Goal: Communication & Community: Answer question/provide support

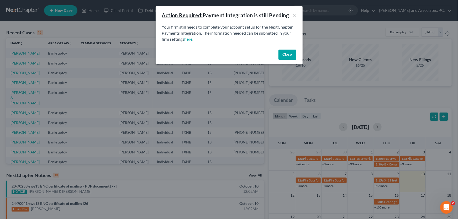
click at [283, 52] on button "Close" at bounding box center [288, 55] width 18 height 11
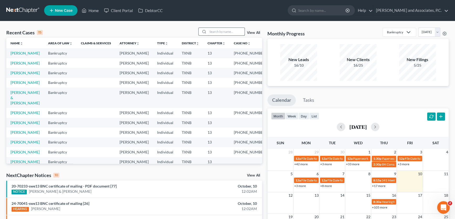
click at [230, 32] on input "search" at bounding box center [226, 32] width 37 height 8
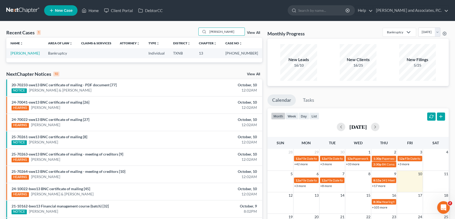
type input "[PERSON_NAME]"
click at [40, 53] on link "[PERSON_NAME]" at bounding box center [25, 53] width 29 height 4
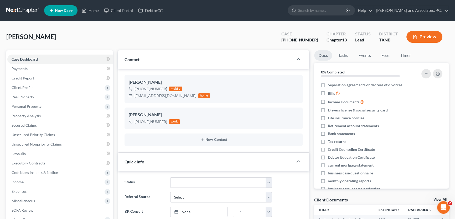
scroll to position [119, 0]
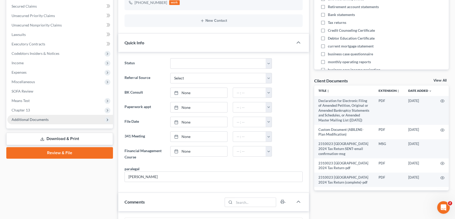
click at [45, 121] on span "Additional Documents" at bounding box center [60, 119] width 106 height 9
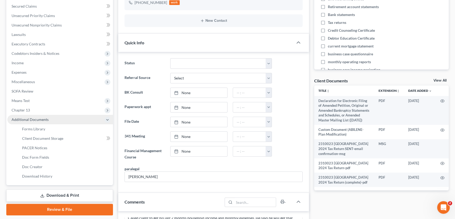
scroll to position [857, 0]
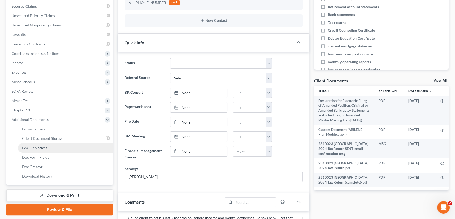
click at [37, 148] on span "PACER Notices" at bounding box center [34, 148] width 25 height 4
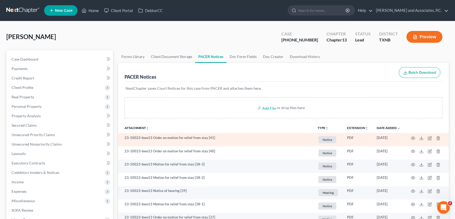
scroll to position [24, 0]
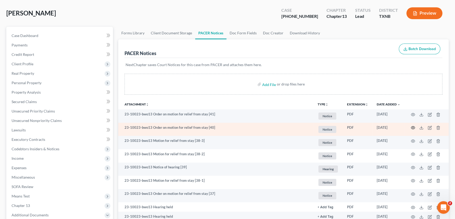
click at [413, 127] on circle "button" at bounding box center [412, 127] width 1 height 1
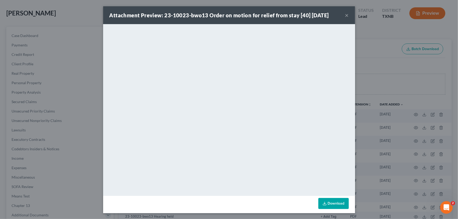
click at [345, 15] on button "×" at bounding box center [347, 15] width 4 height 6
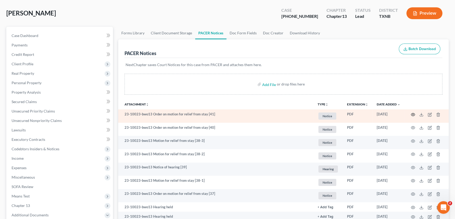
click at [412, 113] on icon "button" at bounding box center [413, 115] width 4 height 4
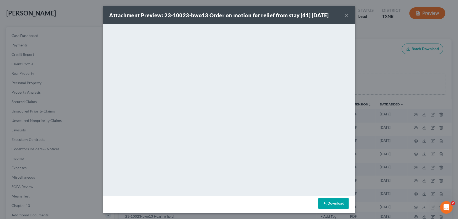
click at [345, 15] on button "×" at bounding box center [347, 15] width 4 height 6
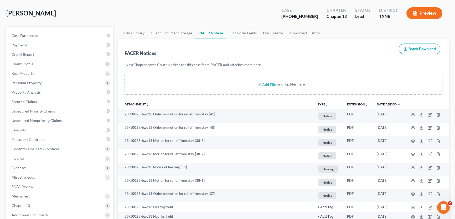
scroll to position [0, 0]
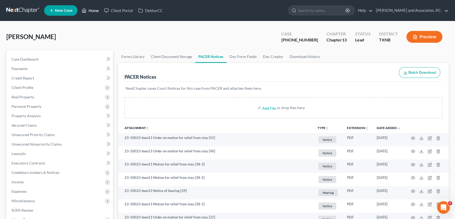
click at [93, 11] on link "Home" at bounding box center [90, 10] width 22 height 9
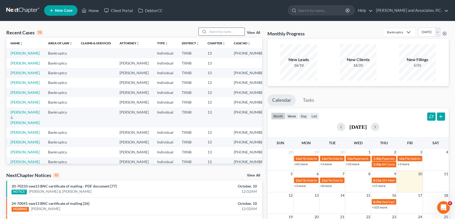
click at [212, 31] on input "search" at bounding box center [226, 32] width 37 height 8
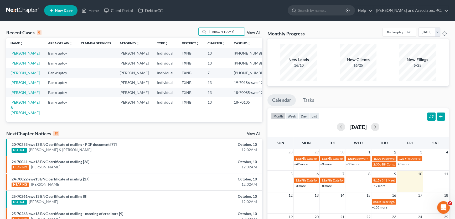
type input "[PERSON_NAME]"
click at [25, 55] on link "[PERSON_NAME]" at bounding box center [25, 53] width 29 height 4
select select "5"
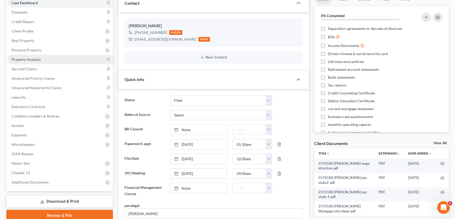
scroll to position [1252, 0]
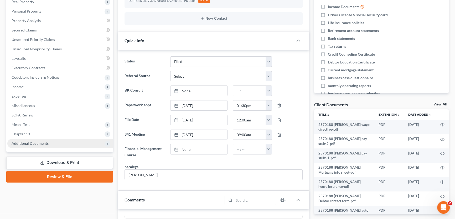
click at [35, 142] on span "Additional Documents" at bounding box center [30, 143] width 37 height 4
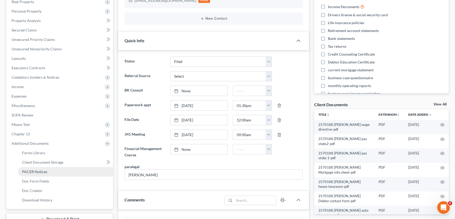
click at [39, 171] on span "PACER Notices" at bounding box center [34, 172] width 25 height 4
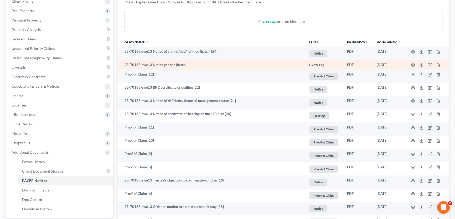
scroll to position [95, 0]
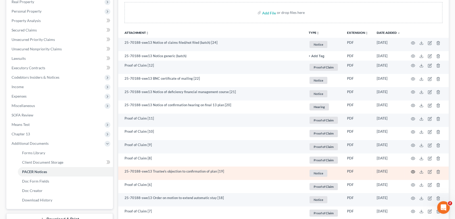
click at [414, 171] on icon "button" at bounding box center [413, 172] width 4 height 4
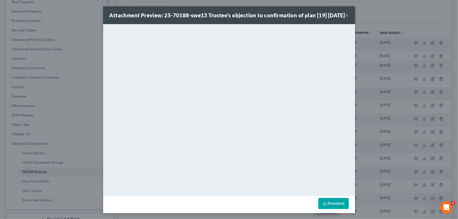
click at [345, 18] on button "×" at bounding box center [347, 15] width 4 height 6
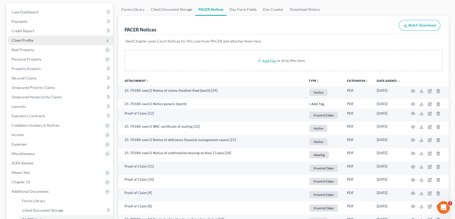
scroll to position [0, 0]
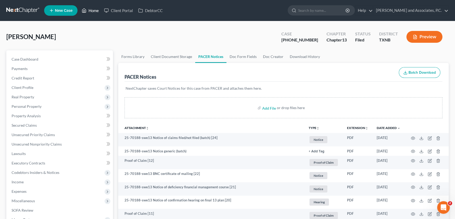
click at [97, 12] on link "Home" at bounding box center [90, 10] width 22 height 9
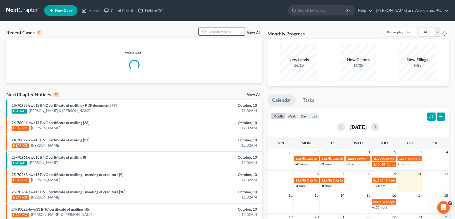
click at [213, 32] on input "search" at bounding box center [226, 32] width 37 height 8
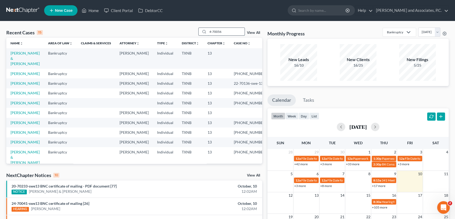
click at [208, 32] on input "4-70056" at bounding box center [226, 32] width 37 height 8
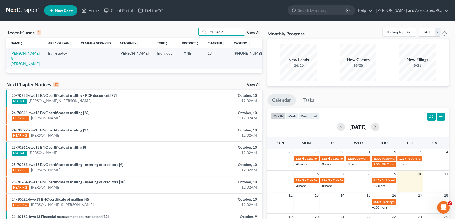
drag, startPoint x: 228, startPoint y: 33, endPoint x: 181, endPoint y: 33, distance: 47.3
click at [181, 33] on div "Recent Cases 1 24-70056 View All" at bounding box center [134, 33] width 256 height 10
drag, startPoint x: 225, startPoint y: 31, endPoint x: 200, endPoint y: 33, distance: 25.5
click at [200, 33] on div "24-70368" at bounding box center [221, 32] width 47 height 8
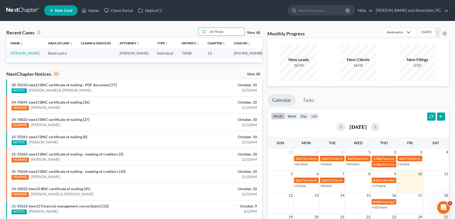
type input "24-70166"
drag, startPoint x: 226, startPoint y: 32, endPoint x: 186, endPoint y: 33, distance: 39.1
click at [186, 33] on div "Recent Cases 1 24-70166 View All" at bounding box center [134, 33] width 256 height 10
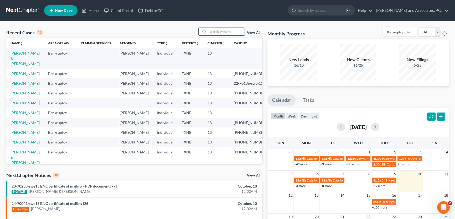
click at [226, 31] on input "search" at bounding box center [226, 32] width 37 height 8
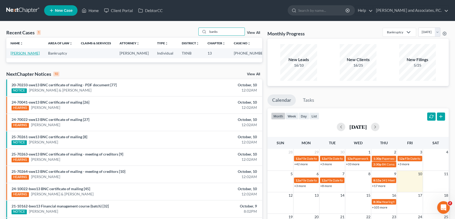
type input "banks"
click at [26, 53] on link "[PERSON_NAME]" at bounding box center [25, 53] width 29 height 4
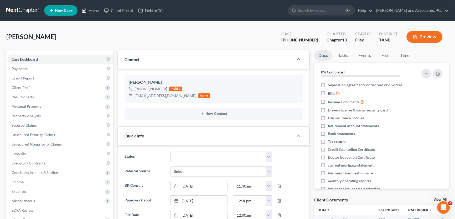
click at [95, 10] on link "Home" at bounding box center [90, 10] width 22 height 9
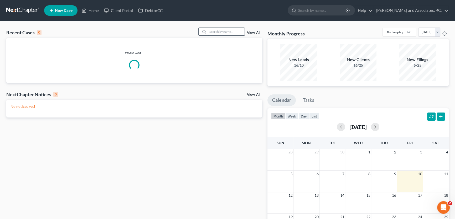
click at [223, 30] on input "search" at bounding box center [226, 32] width 37 height 8
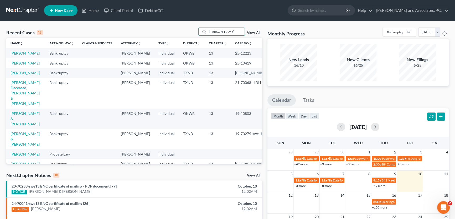
type input "[PERSON_NAME]"
click at [15, 55] on link "[PERSON_NAME]" at bounding box center [25, 53] width 29 height 4
select select "5"
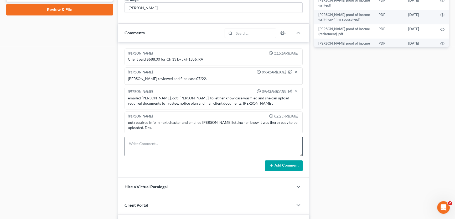
scroll to position [273, 0]
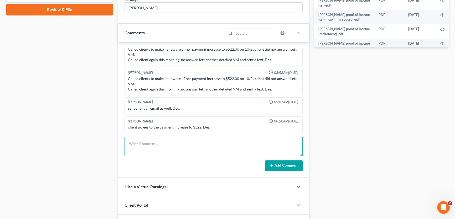
click at [142, 148] on textarea at bounding box center [213, 146] width 178 height 19
type textarea "emailed signed confirmation order to [PERSON_NAME]. [PERSON_NAME]."
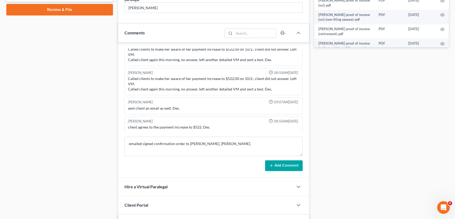
click at [292, 165] on button "Add Comment" at bounding box center [284, 165] width 38 height 11
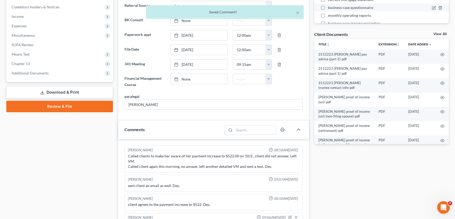
scroll to position [119, 0]
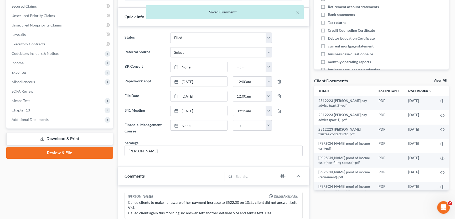
click at [437, 79] on link "View All" at bounding box center [439, 81] width 13 height 4
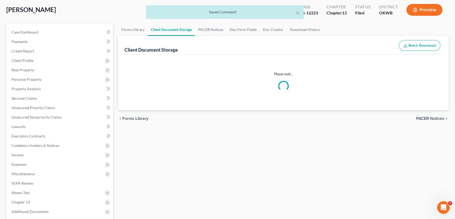
scroll to position [3, 0]
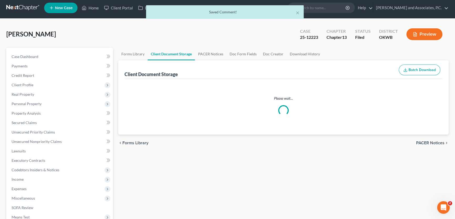
select select "0"
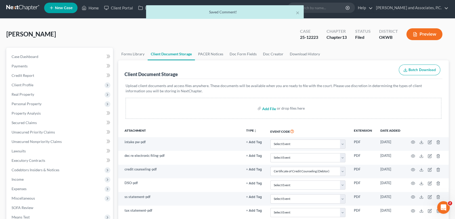
scroll to position [0, 0]
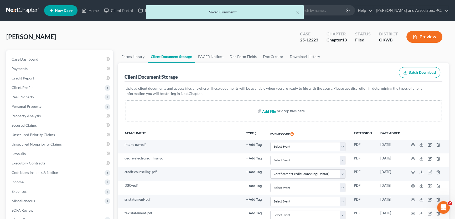
click at [270, 112] on input "file" at bounding box center [268, 110] width 13 height 9
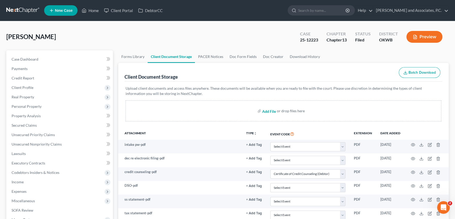
type input "C:\fakepath\2512223 [PERSON_NAME] confirmation order.pdf"
select select "0"
click at [93, 12] on link "Home" at bounding box center [90, 10] width 22 height 9
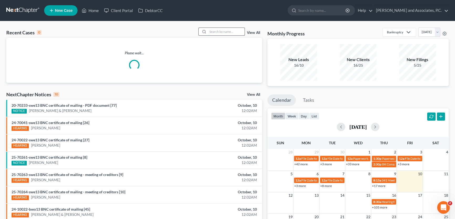
click at [229, 33] on input "search" at bounding box center [226, 32] width 37 height 8
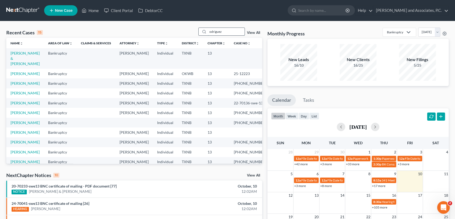
click at [208, 32] on input "odriguez" at bounding box center [226, 32] width 37 height 8
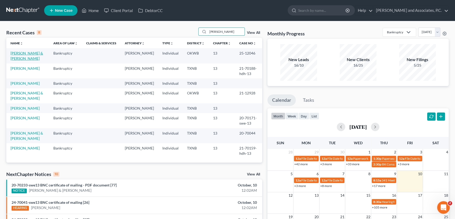
type input "[PERSON_NAME]"
click at [35, 53] on link "[PERSON_NAME] & [PERSON_NAME]" at bounding box center [27, 56] width 33 height 10
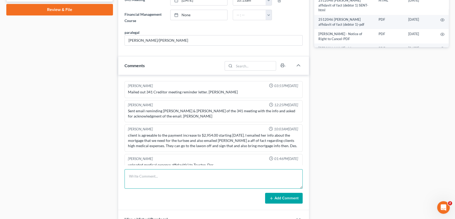
scroll to position [980, 0]
click at [157, 178] on textarea at bounding box center [213, 178] width 178 height 19
type textarea "emailed signed confirmation order to [PERSON_NAME]. [PERSON_NAME]."
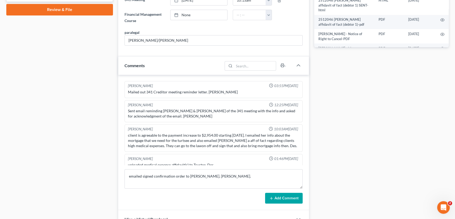
click at [290, 194] on button "Add Comment" at bounding box center [284, 198] width 38 height 11
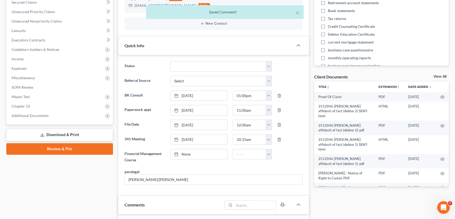
scroll to position [119, 0]
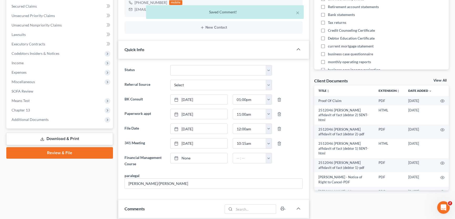
click at [439, 81] on link "View All" at bounding box center [439, 81] width 13 height 4
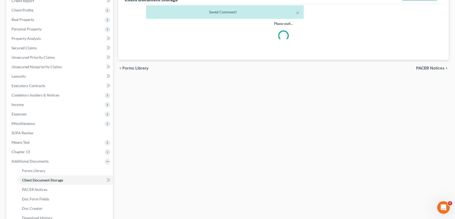
scroll to position [55, 0]
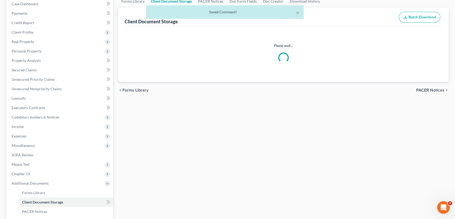
select select "0"
select select "1"
select select "3"
select select "2"
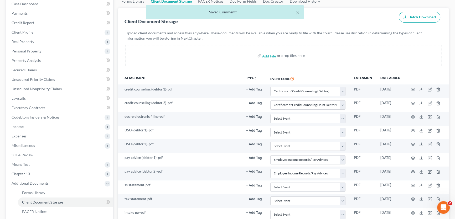
scroll to position [0, 0]
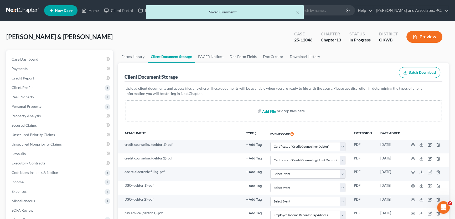
click at [263, 112] on input "file" at bounding box center [268, 110] width 13 height 9
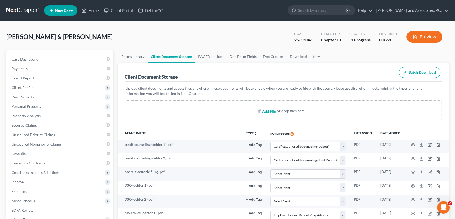
type input "C:\fakepath\2512046 [PERSON_NAME] confirmation order.pdf"
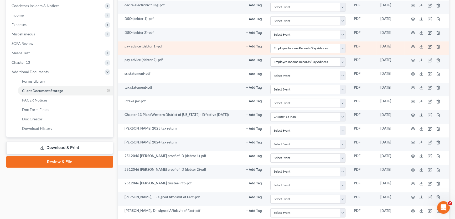
select select "0"
select select "1"
select select "3"
select select "2"
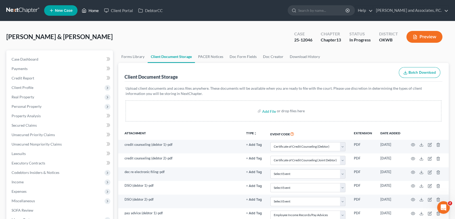
click at [99, 9] on link "Home" at bounding box center [90, 10] width 22 height 9
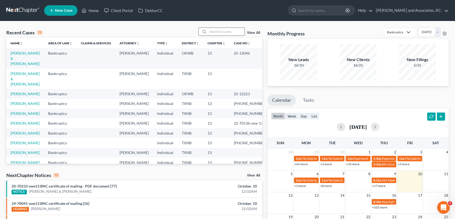
click at [219, 31] on input "search" at bounding box center [226, 32] width 37 height 8
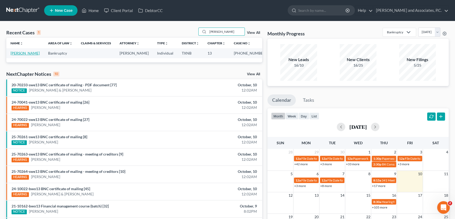
type input "[PERSON_NAME]"
click at [32, 53] on link "[PERSON_NAME]" at bounding box center [25, 53] width 29 height 4
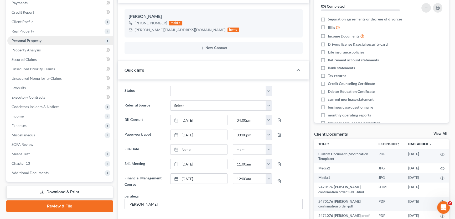
scroll to position [71, 0]
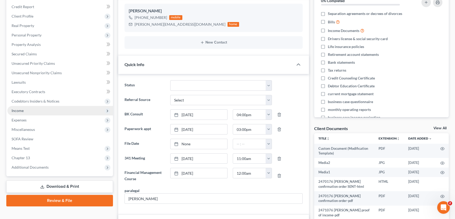
click at [33, 110] on span "Income" at bounding box center [60, 110] width 106 height 9
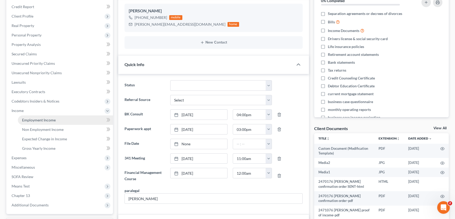
click at [36, 118] on span "Employment Income" at bounding box center [39, 120] width 34 height 4
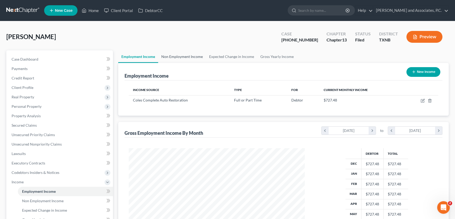
scroll to position [94, 186]
click at [186, 56] on link "Non Employment Income" at bounding box center [182, 56] width 48 height 13
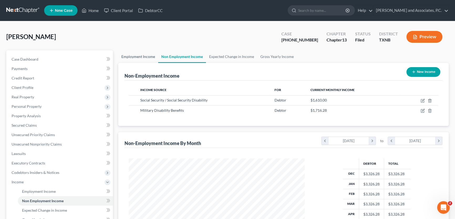
scroll to position [94, 186]
click at [127, 56] on link "Employment Income" at bounding box center [138, 56] width 40 height 13
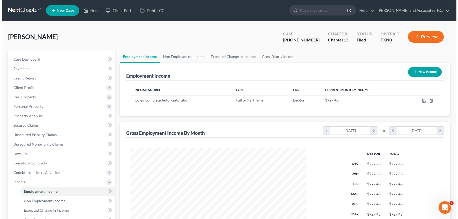
scroll to position [94, 186]
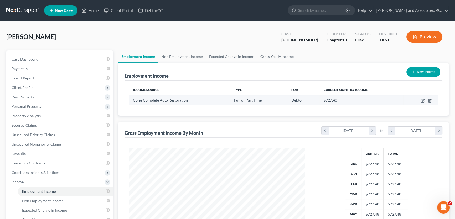
click at [420, 101] on td at bounding box center [420, 100] width 35 height 10
click at [422, 100] on icon "button" at bounding box center [422, 101] width 4 height 4
select select "0"
select select "45"
select select "3"
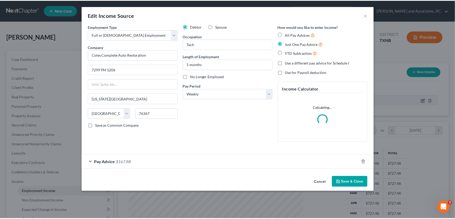
scroll to position [94, 188]
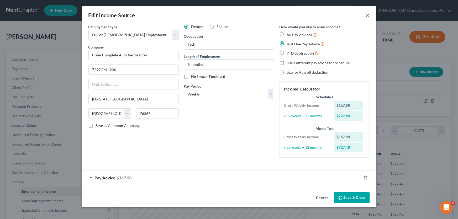
click at [368, 14] on button "×" at bounding box center [368, 15] width 4 height 6
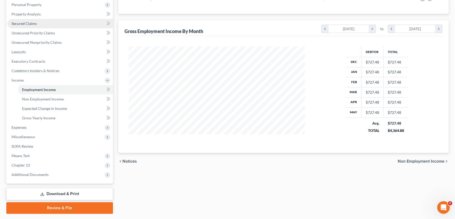
scroll to position [116, 0]
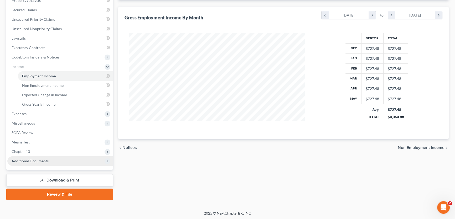
click at [28, 161] on span "Additional Documents" at bounding box center [30, 161] width 37 height 4
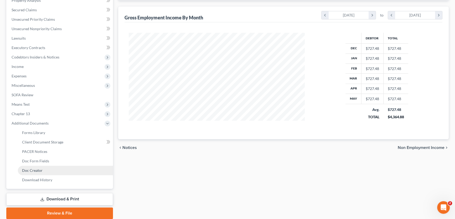
click at [34, 170] on span "Doc Creator" at bounding box center [32, 170] width 20 height 4
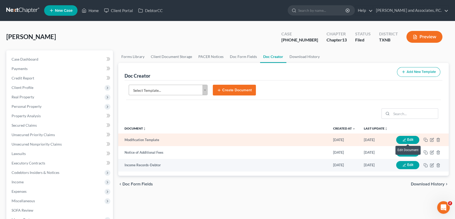
drag, startPoint x: 415, startPoint y: 139, endPoint x: 400, endPoint y: 137, distance: 15.1
click at [415, 139] on button "Edit" at bounding box center [407, 140] width 23 height 8
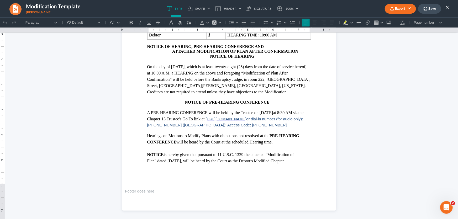
scroll to position [119, 0]
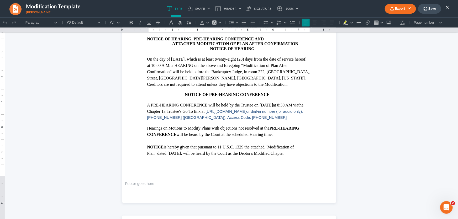
click at [182, 155] on p "Plan" dated [DATE] , will be heard by the Court as the Debtor's Modified Chapter" at bounding box center [229, 153] width 164 height 6
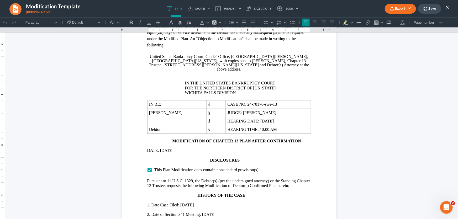
scroll to position [357, 0]
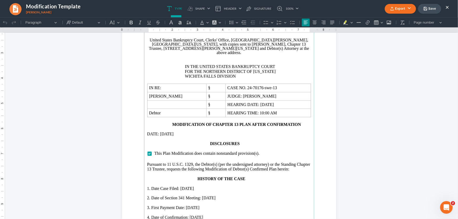
click at [173, 132] on p "DATE: [DATE]" at bounding box center [229, 134] width 164 height 5
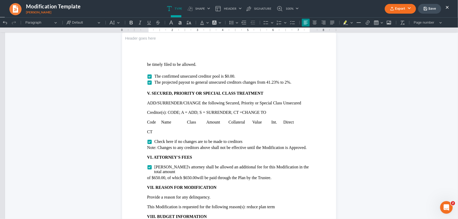
scroll to position [883, 0]
click at [190, 131] on p "CT" at bounding box center [229, 131] width 164 height 5
click at [163, 132] on p "CT Conn Secured" at bounding box center [229, 131] width 164 height 5
click at [211, 131] on p "CT Conn Appliances Inc Secured" at bounding box center [229, 131] width 164 height 5
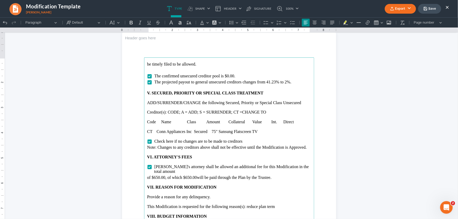
click at [221, 132] on p "CT Conn Appliances Inc Secured 75" Sansung Flatscreen TV" at bounding box center [229, 131] width 164 height 5
click at [259, 131] on p "CT Conn Appliances Inc Secured 75" Samsung Flatscreen TV" at bounding box center [229, 131] width 164 height 5
drag, startPoint x: 259, startPoint y: 133, endPoint x: 142, endPoint y: 130, distance: 117.2
click at [142, 130] on section "be timely filed to be allowed. The confirmed unsecured creditor pool is $0.00. …" at bounding box center [229, 170] width 214 height 277
drag, startPoint x: 276, startPoint y: 132, endPoint x: 126, endPoint y: 133, distance: 150.5
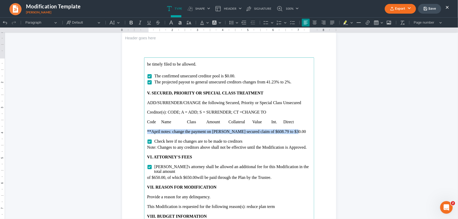
click at [126, 133] on section "be timely filed to be allowed. The confirmed unsecured creditor pool is $0.00. …" at bounding box center [229, 170] width 214 height 277
click at [206, 22] on button "Font Color Font Color" at bounding box center [204, 22] width 12 height 8
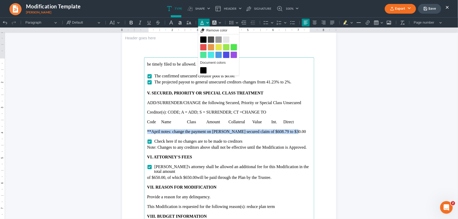
click at [204, 47] on button "Red Red" at bounding box center [203, 47] width 6 height 6
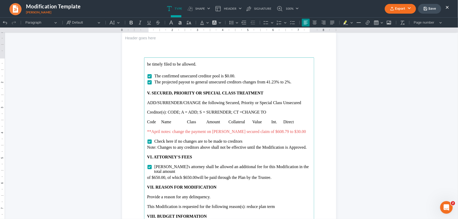
click at [235, 117] on p "Rich Text Editor, page-3-main" at bounding box center [229, 117] width 164 height 5
drag, startPoint x: 284, startPoint y: 131, endPoint x: 141, endPoint y: 131, distance: 142.3
click at [141, 131] on section "be timely filed to be allowed. The confirmed unsecured creditor pool is $0.00. …" at bounding box center [229, 170] width 214 height 277
click at [226, 19] on div "Undo (Ctrl+Z) Undo Redo (Ctrl+Y) Redo Heading Paragraph Paragraph Heading 1 Hea…" at bounding box center [229, 22] width 456 height 10
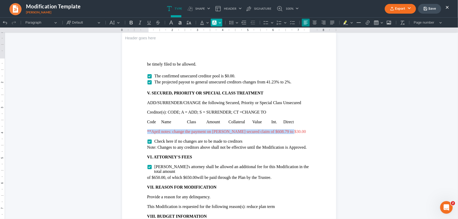
click at [220, 22] on button "Font Background Color Font Background Color" at bounding box center [217, 22] width 12 height 8
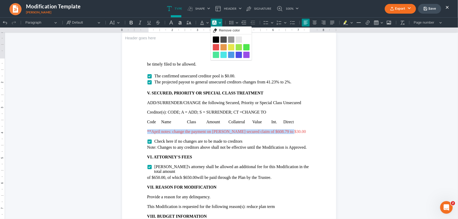
click at [230, 46] on button "Yellow Yellow" at bounding box center [231, 47] width 6 height 6
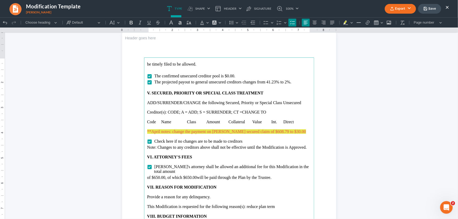
click at [252, 141] on li "Check here if no changes are to be made to creditors" at bounding box center [232, 141] width 157 height 5
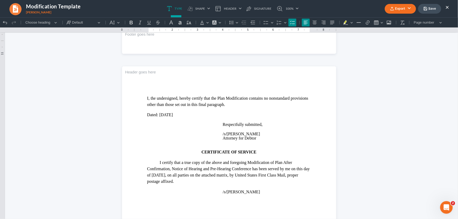
scroll to position [1145, 0]
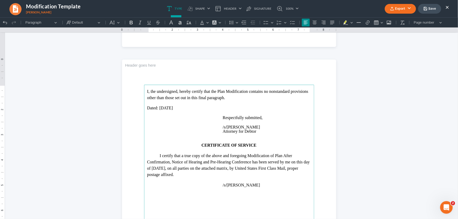
click at [174, 108] on p "Dated: [DATE]" at bounding box center [229, 108] width 164 height 5
click at [167, 168] on p "I certify that a true copy of the above and foregoing Modification of Plan Afte…" at bounding box center [229, 165] width 164 height 25
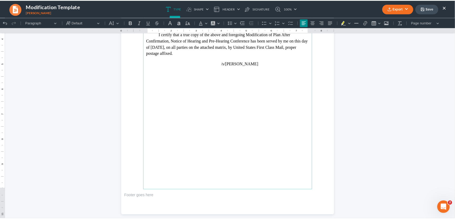
scroll to position [1275, 0]
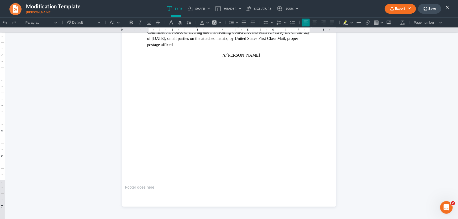
click at [425, 11] on icon "button" at bounding box center [426, 9] width 4 height 4
drag, startPoint x: 438, startPoint y: 9, endPoint x: 358, endPoint y: 12, distance: 80.1
click at [438, 9] on button "Save" at bounding box center [429, 9] width 23 height 10
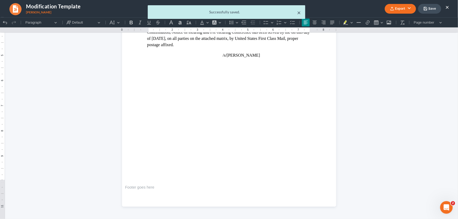
click at [300, 12] on button "×" at bounding box center [300, 12] width 4 height 6
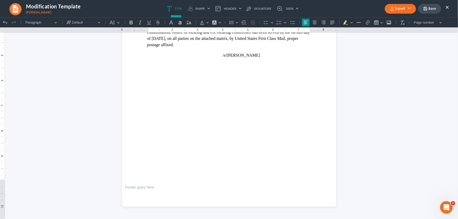
click at [449, 7] on button "×" at bounding box center [448, 7] width 4 height 6
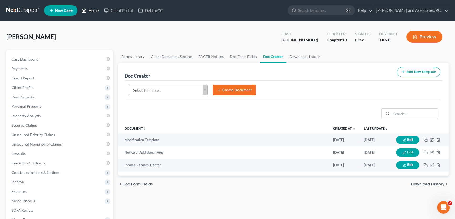
click at [100, 11] on link "Home" at bounding box center [90, 10] width 22 height 9
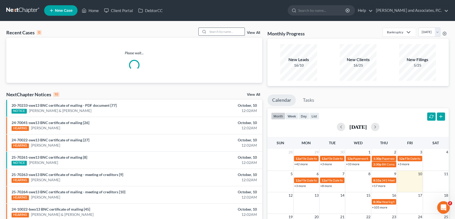
click at [212, 31] on input "search" at bounding box center [226, 32] width 37 height 8
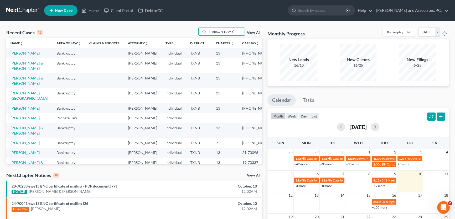
type input "[PERSON_NAME]"
click at [28, 84] on link "[PERSON_NAME] & [PERSON_NAME]" at bounding box center [27, 81] width 33 height 10
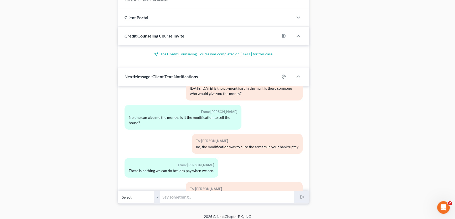
scroll to position [486, 0]
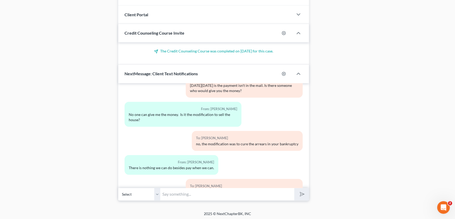
drag, startPoint x: 157, startPoint y: 191, endPoint x: 162, endPoint y: 199, distance: 10.2
click at [157, 191] on select "Select [PHONE_NUMBER] - [PERSON_NAME] [PHONE_NUMBER] - [PERSON_NAME]" at bounding box center [139, 194] width 42 height 13
select select "1"
click at [118, 188] on select "Select [PHONE_NUMBER] - [PERSON_NAME] [PHONE_NUMBER] - [PERSON_NAME]" at bounding box center [139, 194] width 42 height 13
click at [168, 197] on input "text" at bounding box center [227, 194] width 134 height 13
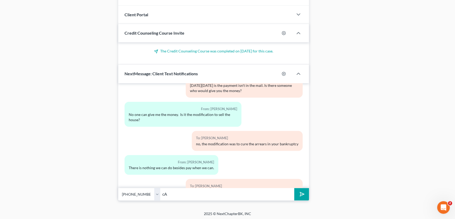
type input "c"
drag, startPoint x: 278, startPoint y: 193, endPoint x: 203, endPoint y: 192, distance: 75.4
click at [203, 192] on input "Can you email me you and [PERSON_NAME]' September pay stubs please?" at bounding box center [227, 194] width 134 height 13
type input "Can you email me your Sept pay stub? and did [PERSON_NAME] have another pay stu…"
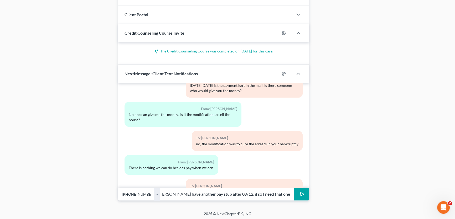
drag, startPoint x: 158, startPoint y: 194, endPoint x: 161, endPoint y: 199, distance: 6.1
click at [158, 194] on select "Select [PHONE_NUMBER] - [PERSON_NAME] [PHONE_NUMBER] - [PERSON_NAME]" at bounding box center [139, 194] width 42 height 13
click at [118, 188] on select "Select [PHONE_NUMBER] - [PERSON_NAME] [PHONE_NUMBER] - [PERSON_NAME]" at bounding box center [139, 194] width 42 height 13
click at [301, 194] on icon "submit" at bounding box center [300, 194] width 7 height 7
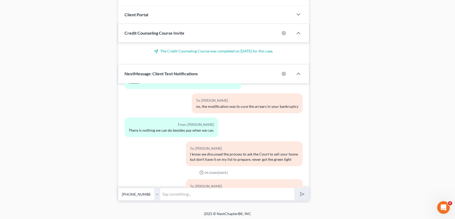
scroll to position [2076, 0]
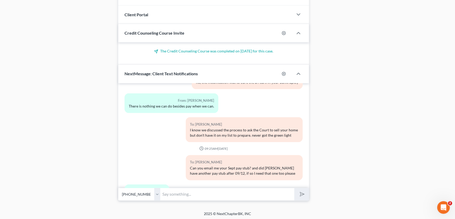
click at [244, 197] on input "text" at bounding box center [227, 194] width 134 height 13
type input "[PERSON_NAME] at [PERSON_NAME]'s office. Sorry."
drag, startPoint x: 157, startPoint y: 192, endPoint x: 160, endPoint y: 199, distance: 7.3
click at [157, 192] on select "Select [PHONE_NUMBER] - [PERSON_NAME] [PHONE_NUMBER] - [PERSON_NAME]" at bounding box center [139, 194] width 42 height 13
click at [118, 188] on select "Select [PHONE_NUMBER] - [PERSON_NAME] [PHONE_NUMBER] - [PERSON_NAME]" at bounding box center [139, 194] width 42 height 13
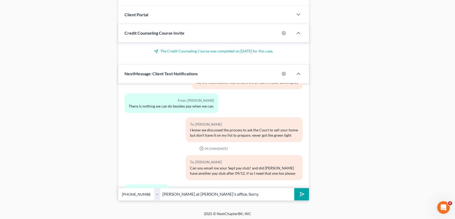
click at [302, 193] on icon "submit" at bounding box center [300, 194] width 7 height 7
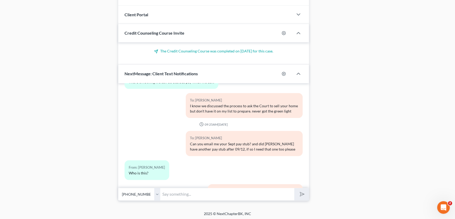
scroll to position [2124, 0]
